Goal: Transaction & Acquisition: Purchase product/service

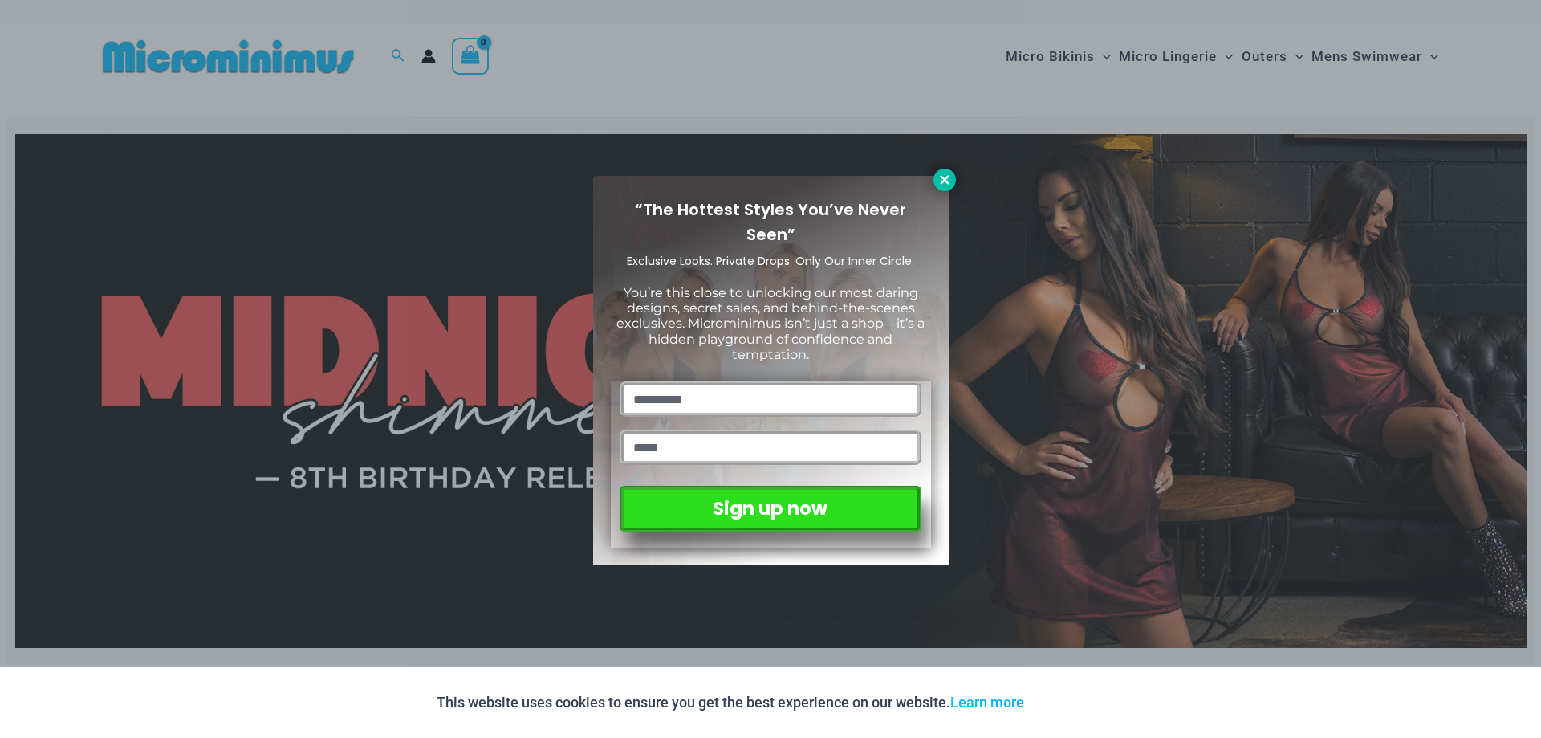
click at [942, 173] on icon at bounding box center [944, 180] width 14 height 14
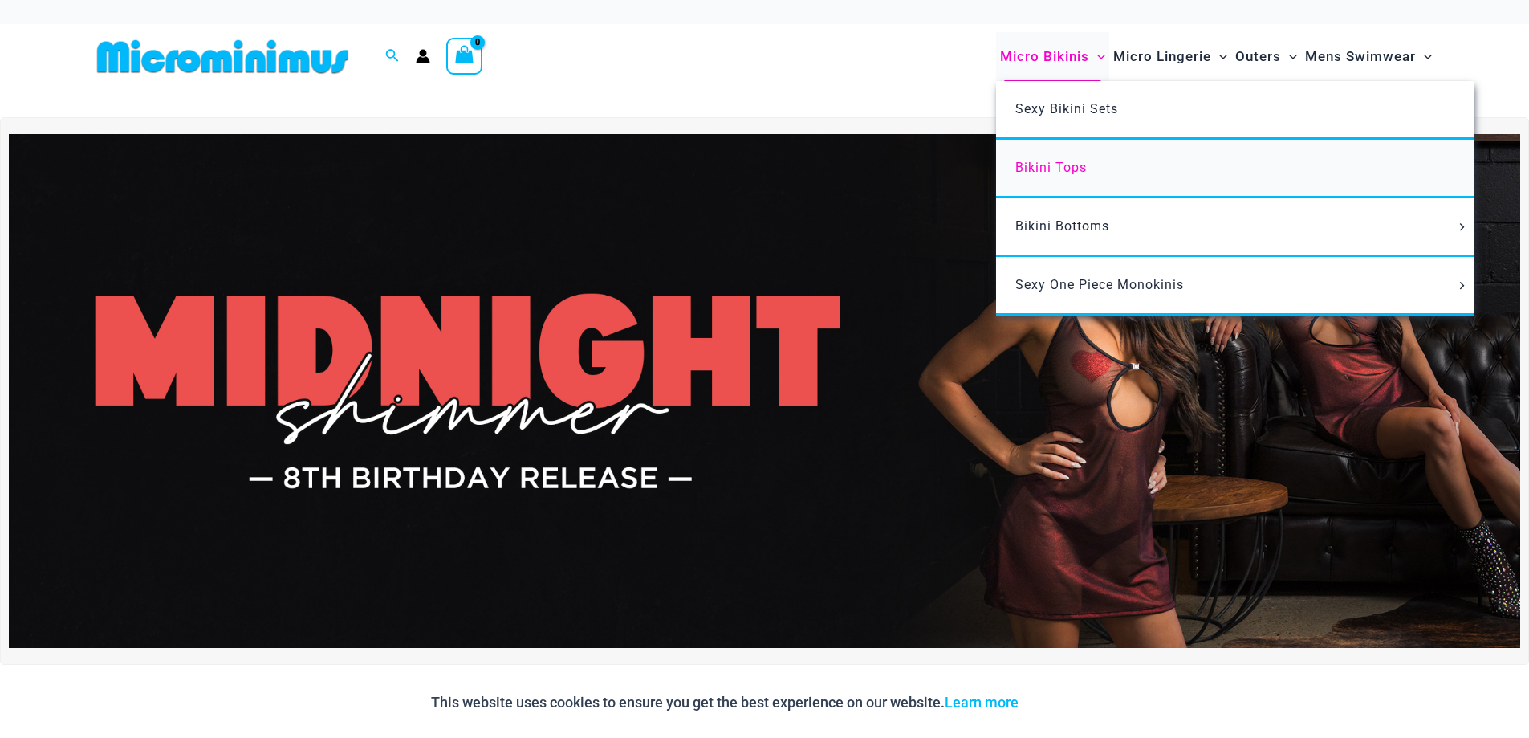
click at [1069, 160] on span "Bikini Tops" at bounding box center [1050, 167] width 71 height 15
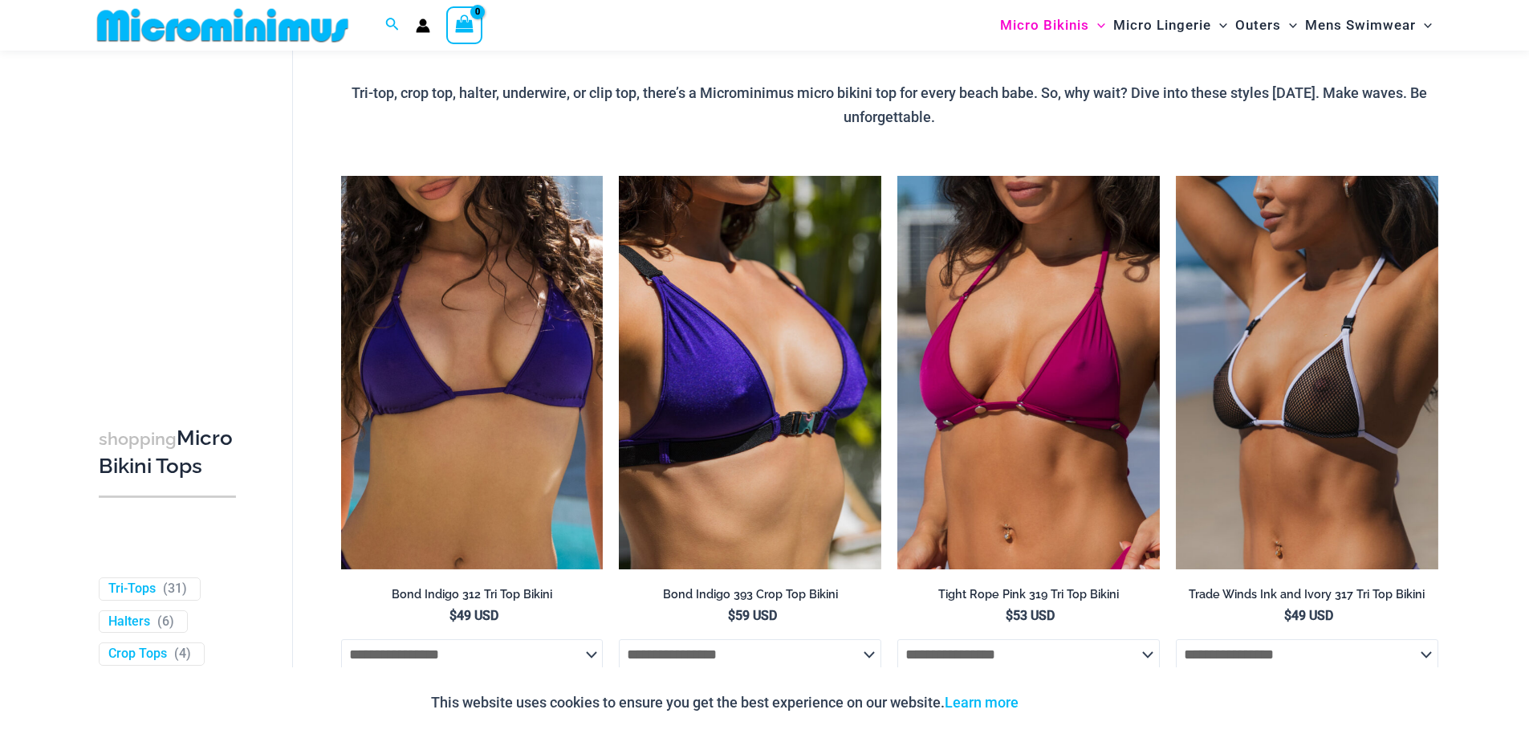
scroll to position [151, 0]
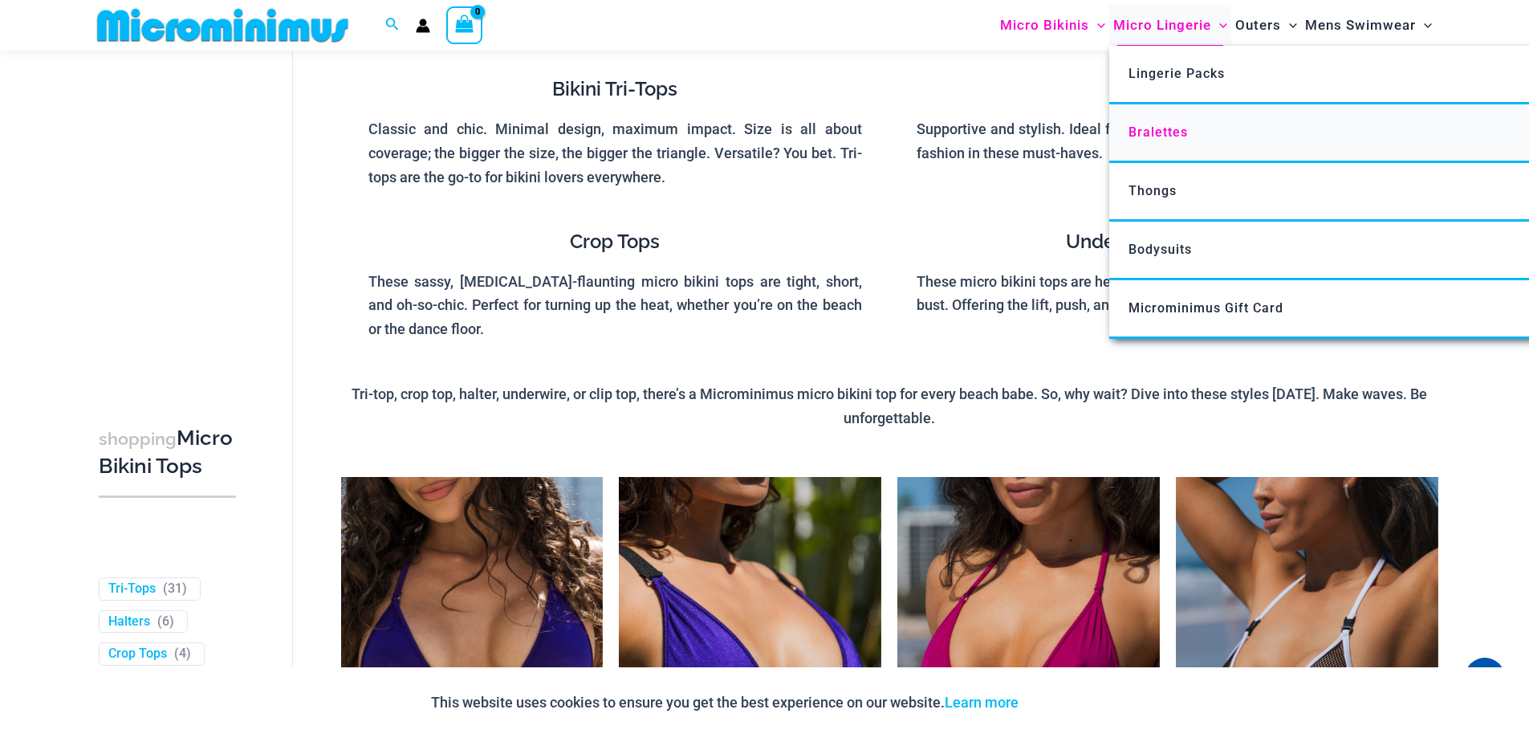
click at [1181, 131] on span "Bralettes" at bounding box center [1157, 131] width 59 height 15
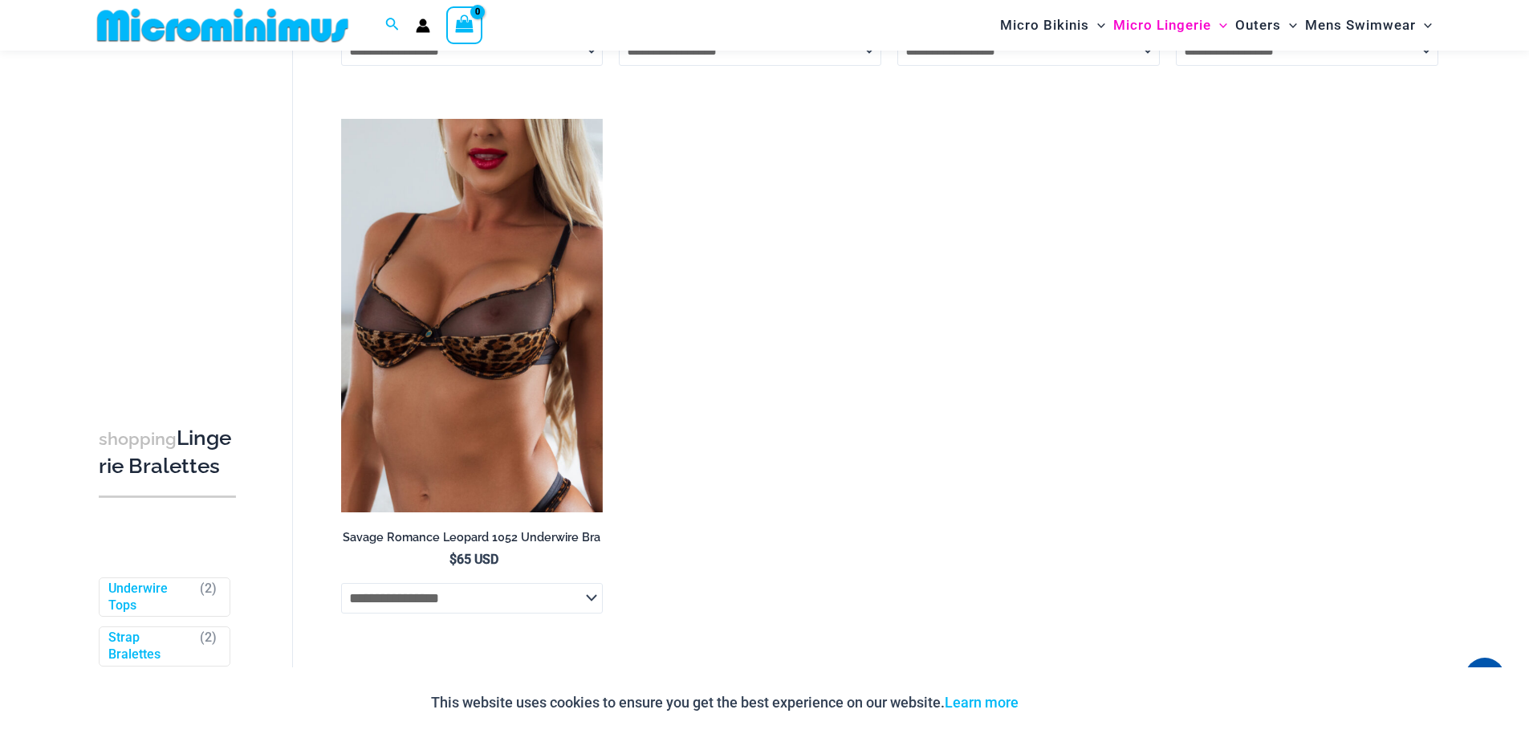
scroll to position [1270, 0]
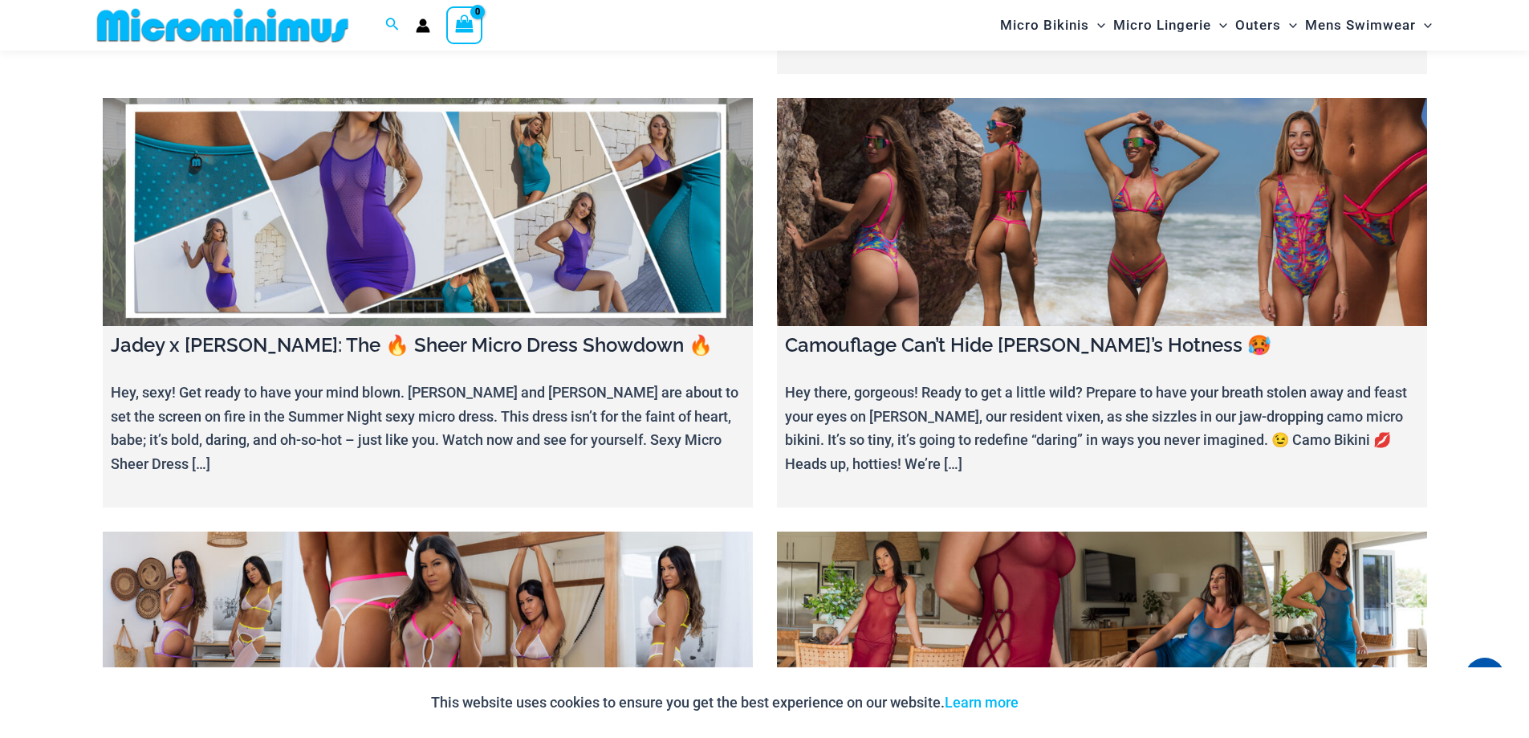
scroll to position [1671, 0]
